Goal: Transaction & Acquisition: Subscribe to service/newsletter

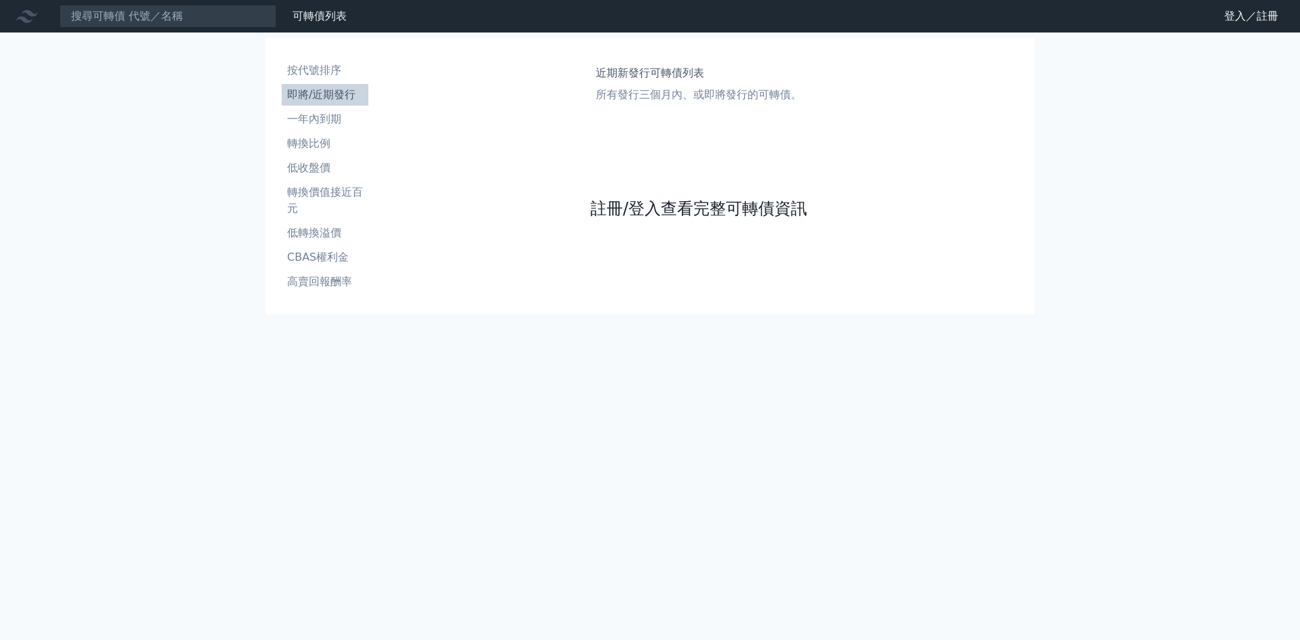
click at [685, 212] on link "註冊/登入查看完整可轉債資訊" at bounding box center [698, 209] width 217 height 22
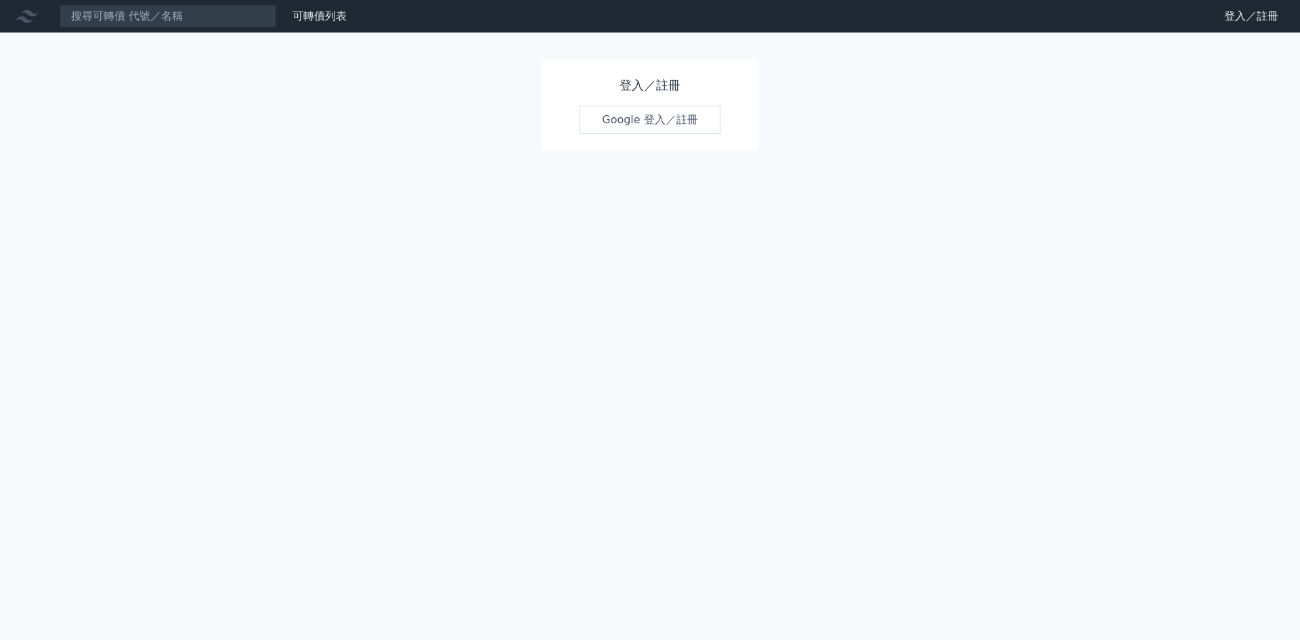
click at [645, 115] on link "Google 登入／註冊" at bounding box center [650, 120] width 141 height 28
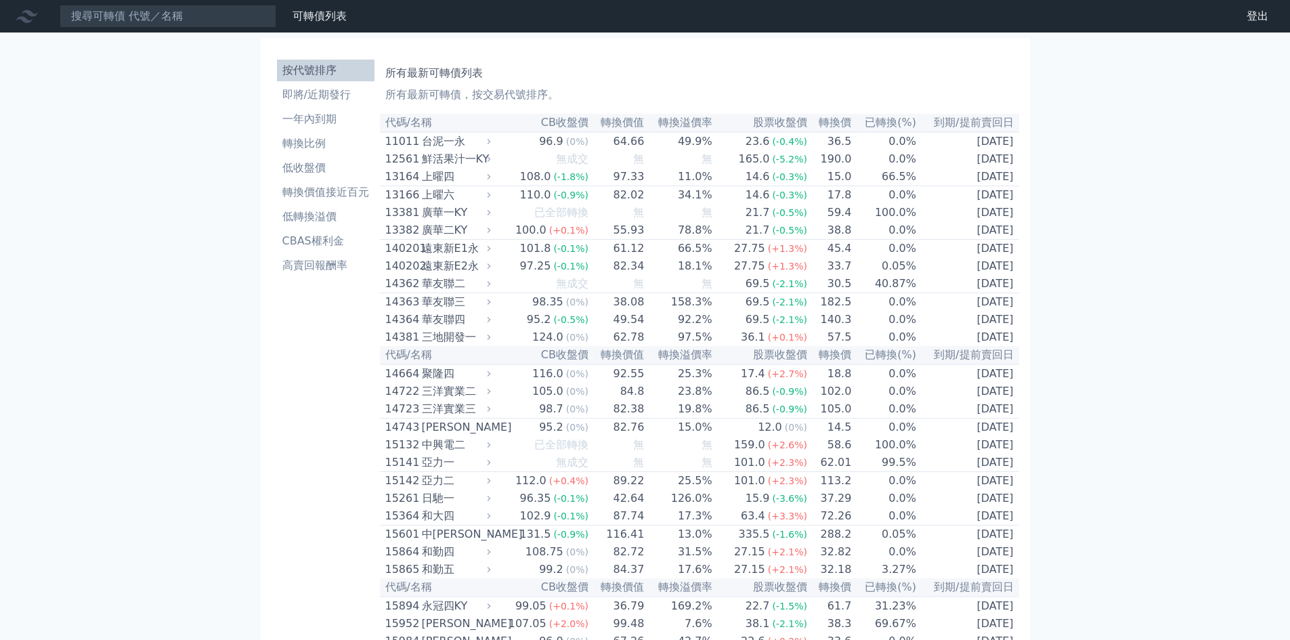
click at [324, 67] on li "按代號排序" at bounding box center [325, 70] width 97 height 16
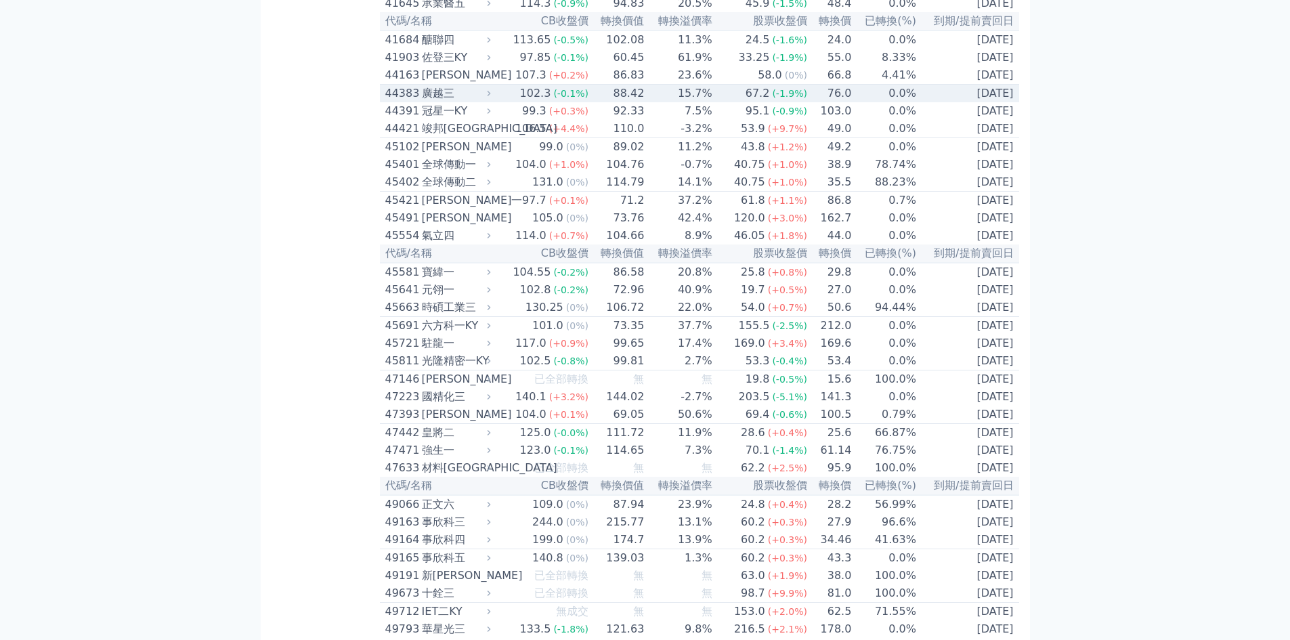
scroll to position [3611, 0]
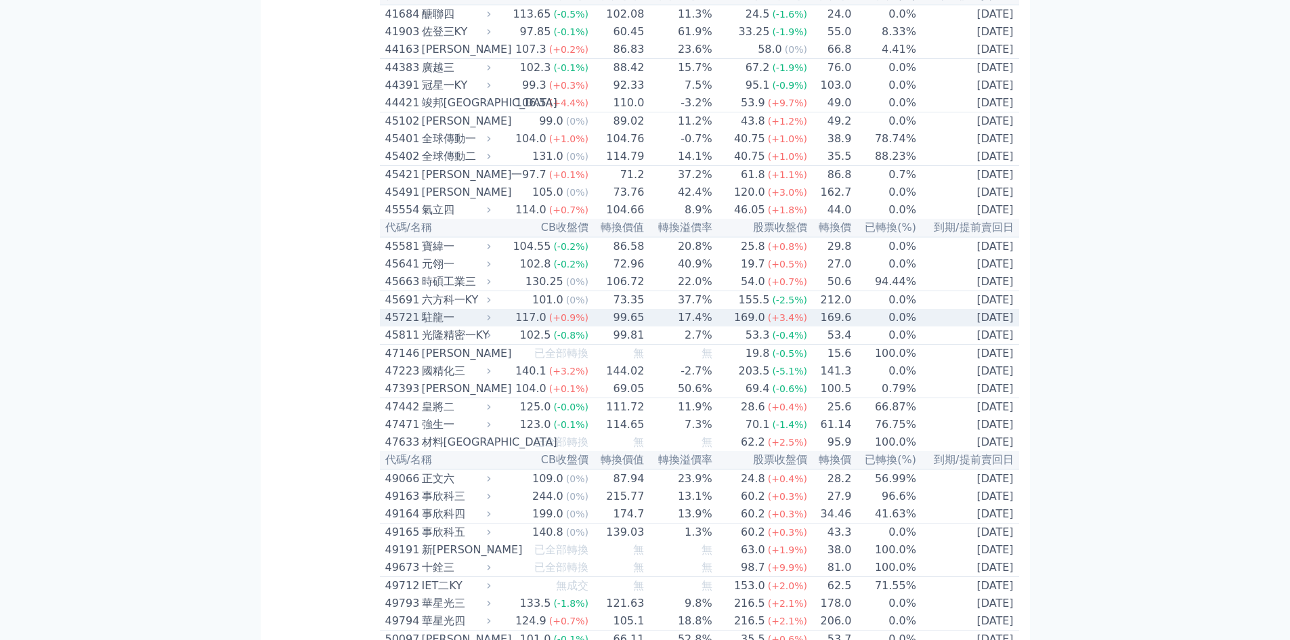
click at [408, 326] on div "45721" at bounding box center [401, 317] width 33 height 16
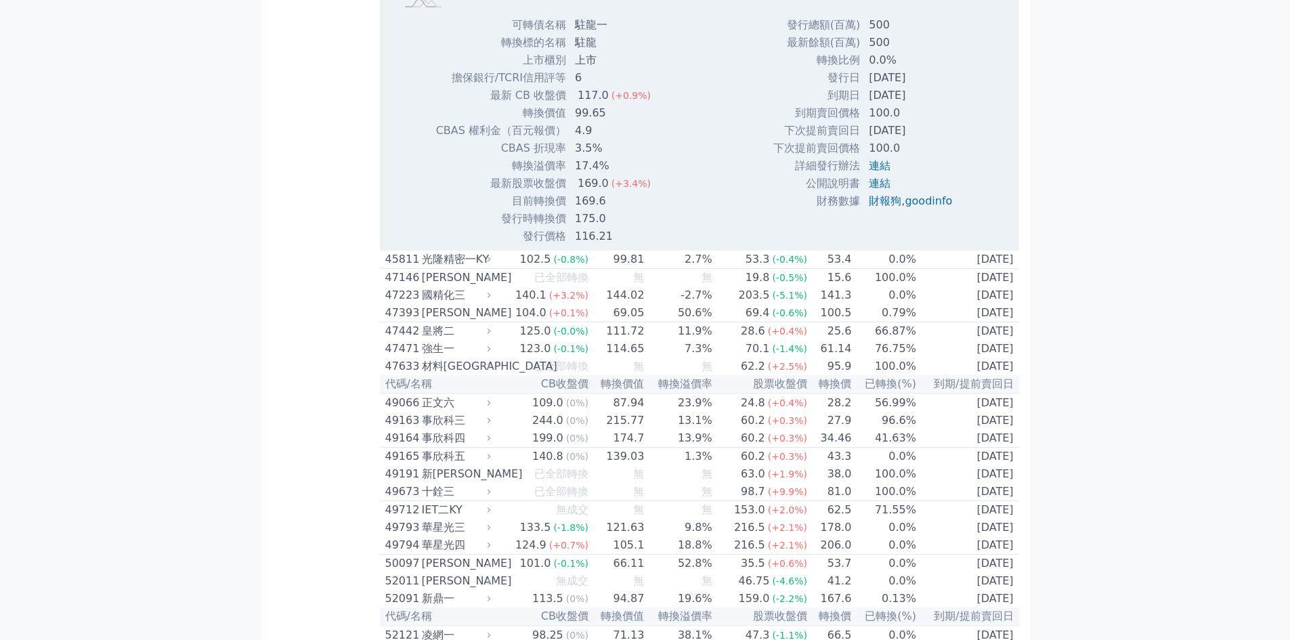
scroll to position [4152, 0]
